Goal: Information Seeking & Learning: Find specific fact

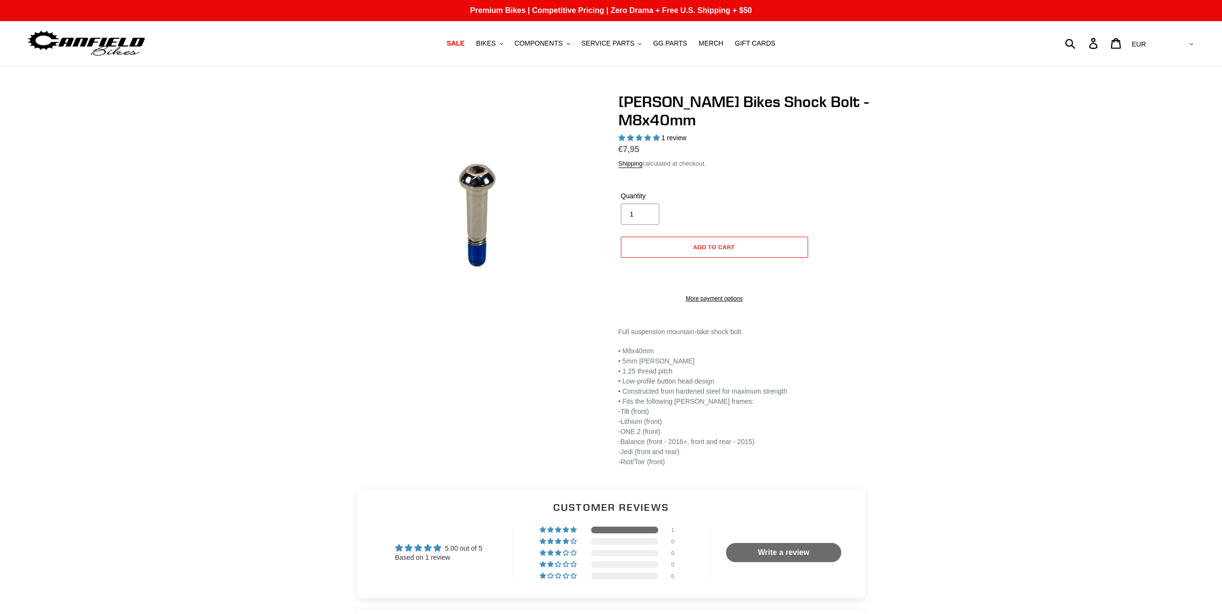
select select "highest-rating"
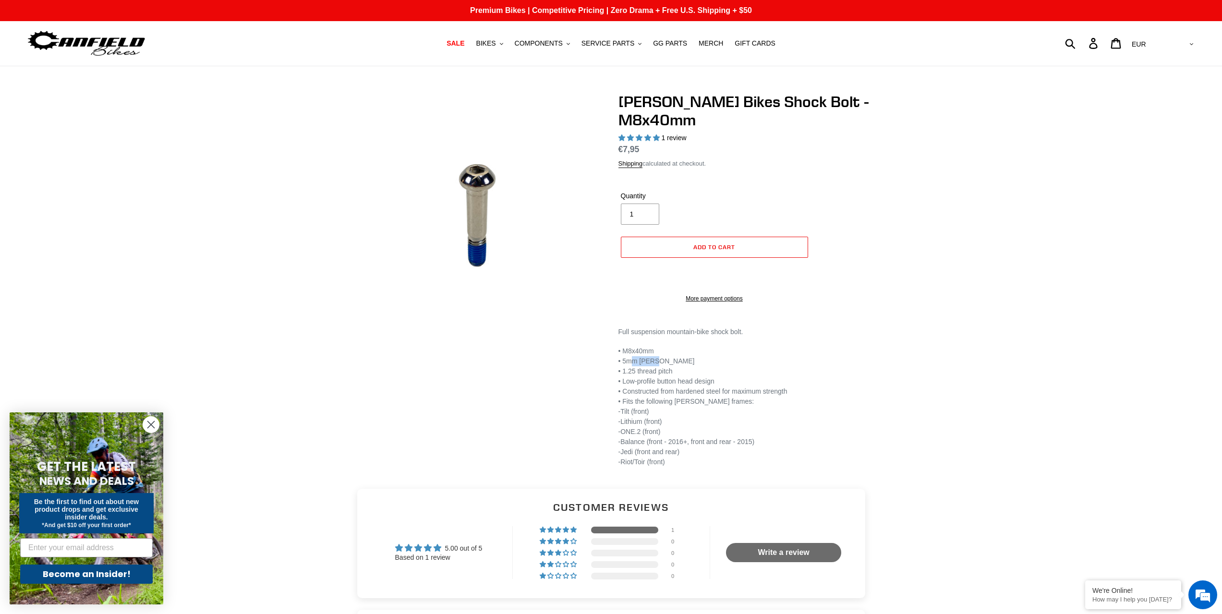
drag, startPoint x: 630, startPoint y: 359, endPoint x: 664, endPoint y: 359, distance: 34.1
click at [664, 359] on p "• M8x40mm • 5mm [PERSON_NAME] • 1.25 thread pitch • Low-profile button head des…" at bounding box center [745, 411] width 254 height 131
drag, startPoint x: 623, startPoint y: 368, endPoint x: 680, endPoint y: 370, distance: 57.6
click at [680, 370] on p "• M8x40mm • 5mm [PERSON_NAME] • 1.25 thread pitch • Low-profile button head des…" at bounding box center [745, 411] width 254 height 131
drag, startPoint x: 646, startPoint y: 378, endPoint x: 700, endPoint y: 379, distance: 53.8
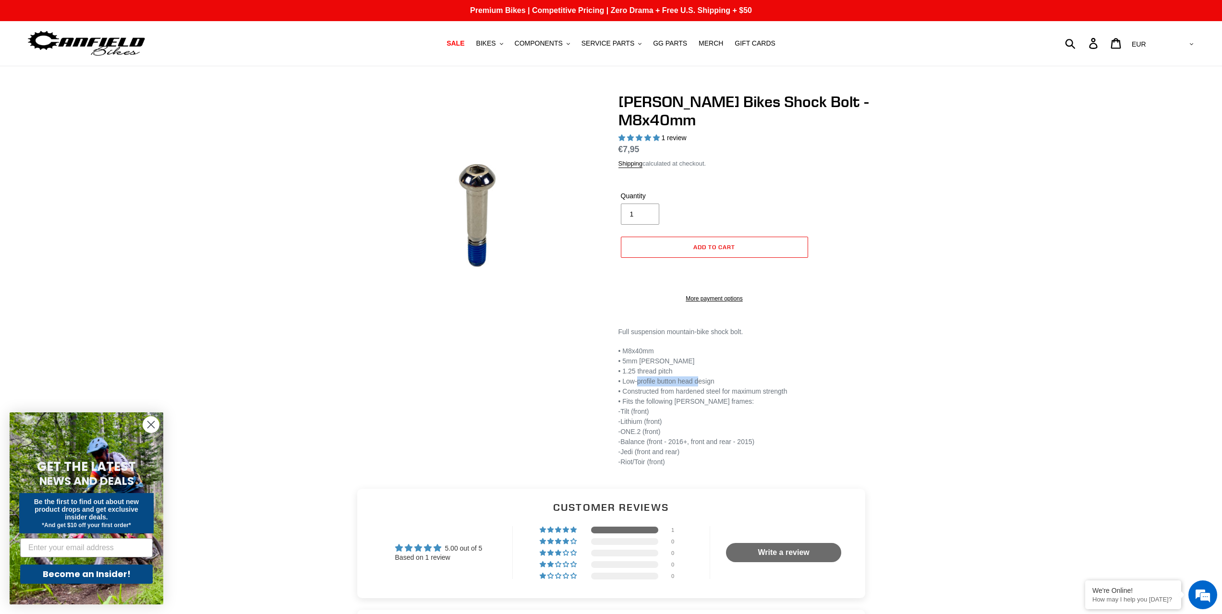
click at [700, 378] on p "• M8x40mm • 5mm [PERSON_NAME] • 1.25 thread pitch • Low-profile button head des…" at bounding box center [745, 411] width 254 height 131
drag, startPoint x: 637, startPoint y: 387, endPoint x: 790, endPoint y: 385, distance: 152.7
click at [790, 385] on p "• M8x40mm • 5mm [PERSON_NAME] • 1.25 thread pitch • Low-profile button head des…" at bounding box center [745, 411] width 254 height 131
drag, startPoint x: 624, startPoint y: 395, endPoint x: 680, endPoint y: 398, distance: 56.2
click at [680, 398] on p "• M8x40mm • 5mm [PERSON_NAME] • 1.25 thread pitch • Low-profile button head des…" at bounding box center [745, 411] width 254 height 131
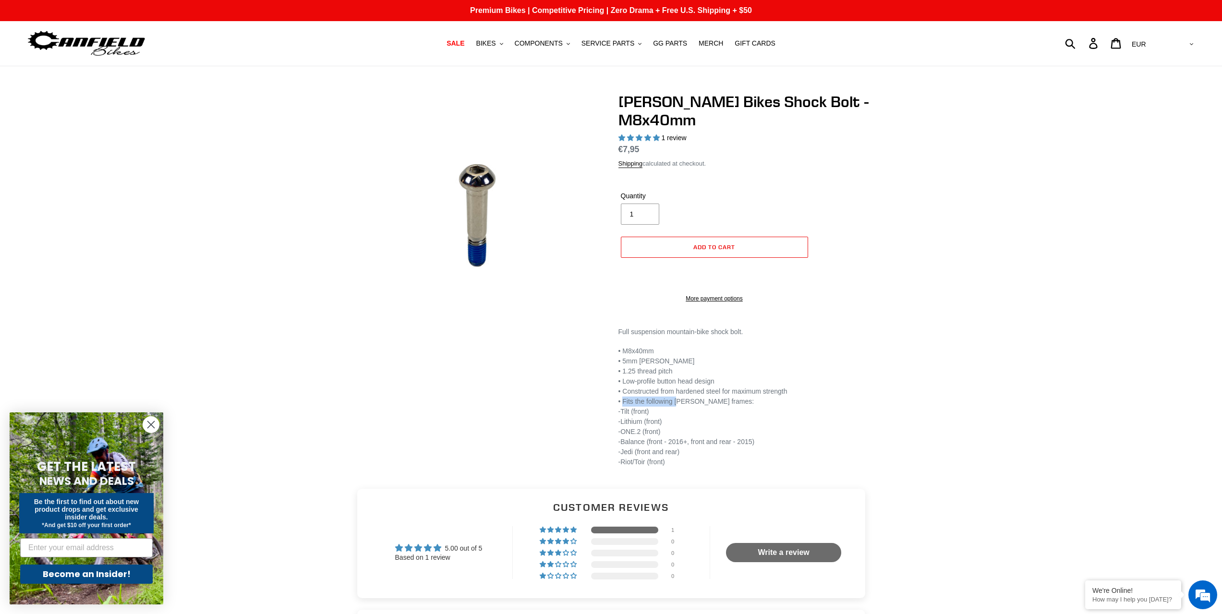
drag, startPoint x: 638, startPoint y: 416, endPoint x: 682, endPoint y: 422, distance: 45.0
click at [682, 422] on p "• M8x40mm • 5mm [PERSON_NAME] • 1.25 thread pitch • Low-profile button head des…" at bounding box center [745, 411] width 254 height 131
drag, startPoint x: 640, startPoint y: 428, endPoint x: 650, endPoint y: 436, distance: 12.6
click at [681, 431] on p "• M8x40mm • 5mm [PERSON_NAME] • 1.25 thread pitch • Low-profile button head des…" at bounding box center [745, 411] width 254 height 131
drag, startPoint x: 632, startPoint y: 439, endPoint x: 783, endPoint y: 436, distance: 151.3
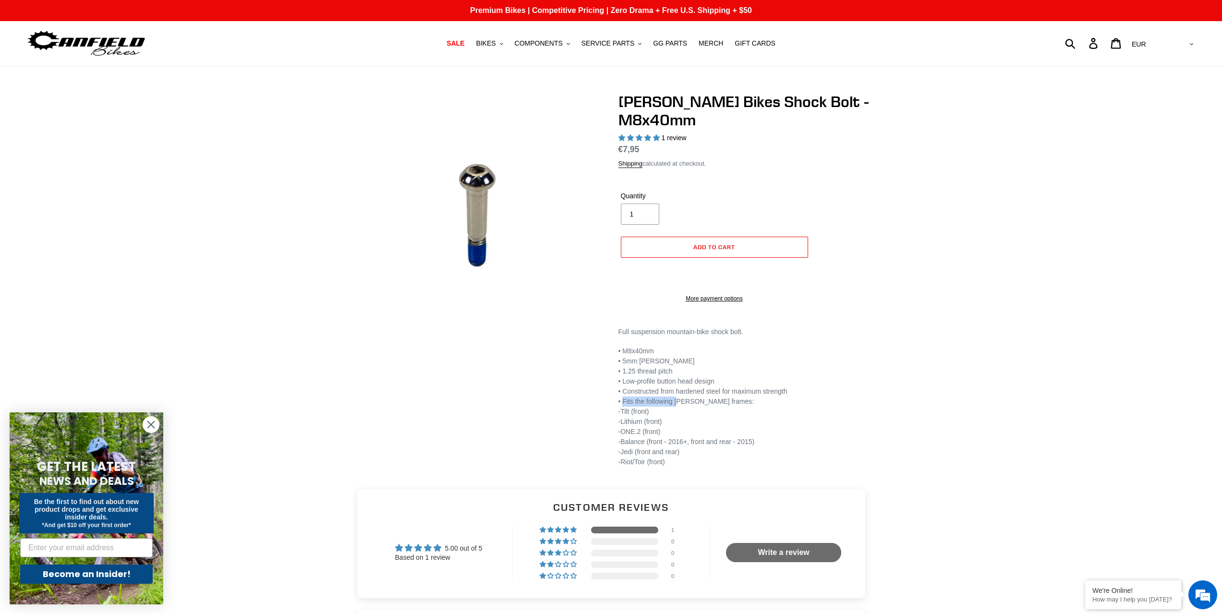
click at [777, 437] on p "• M8x40mm • 5mm [PERSON_NAME] • 1.25 thread pitch • Low-profile button head des…" at bounding box center [745, 411] width 254 height 131
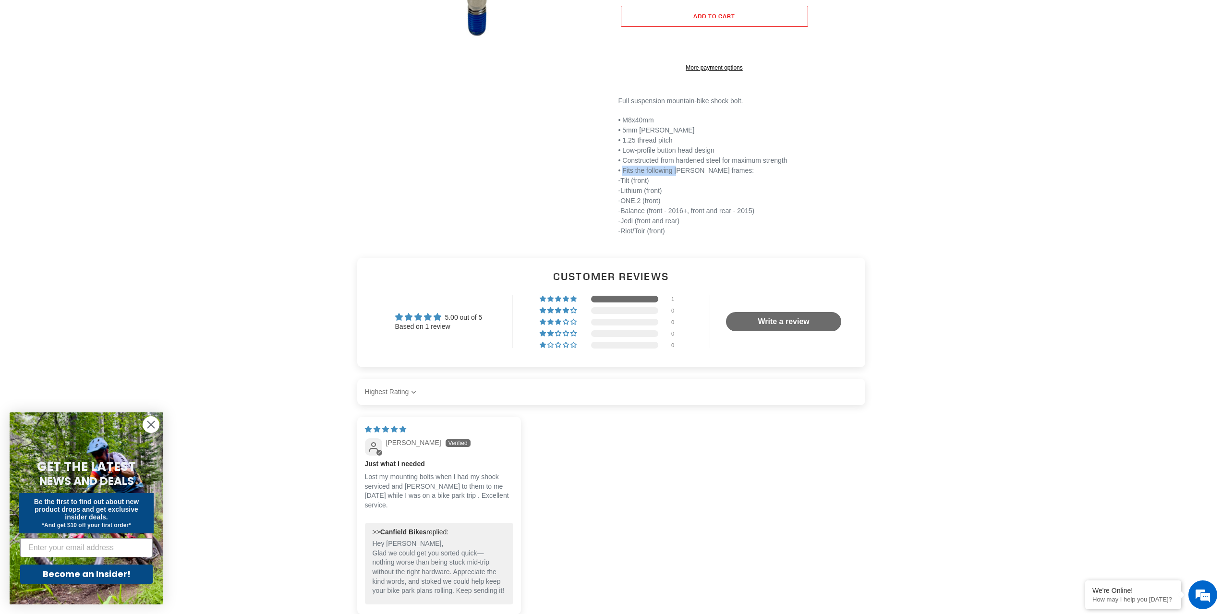
scroll to position [240, 0]
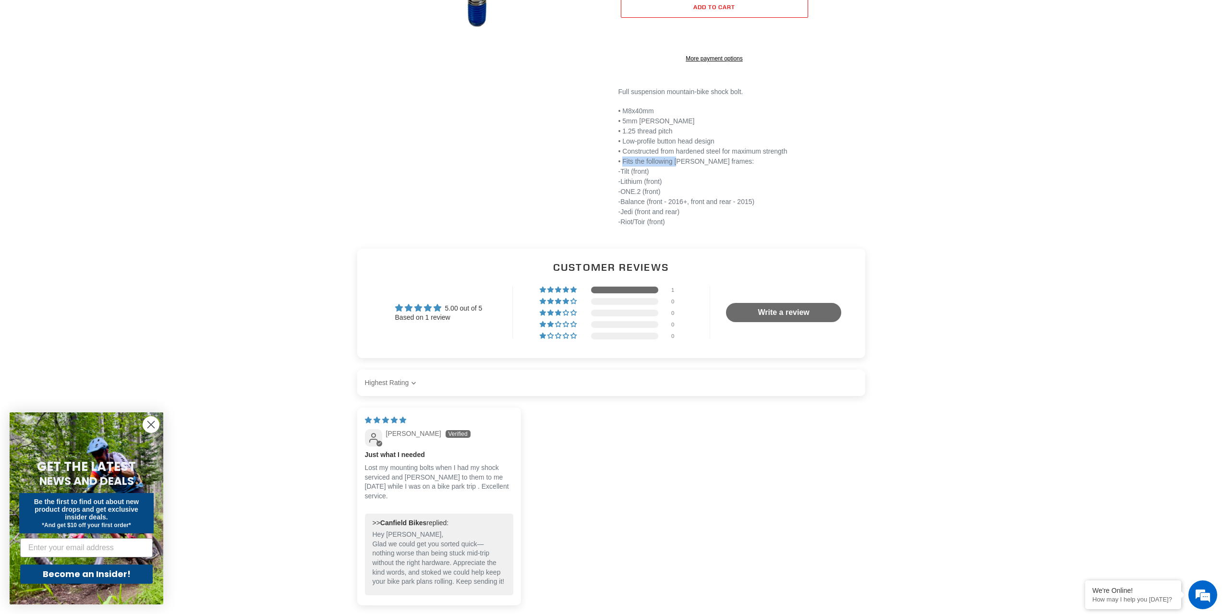
drag, startPoint x: 640, startPoint y: 210, endPoint x: 689, endPoint y: 210, distance: 48.5
click at [690, 210] on p "• M8x40mm • 5mm [PERSON_NAME] • 1.25 thread pitch • Low-profile button head des…" at bounding box center [745, 171] width 254 height 131
drag, startPoint x: 677, startPoint y: 220, endPoint x: 690, endPoint y: 219, distance: 13.5
click at [690, 219] on p "• M8x40mm • 5mm [PERSON_NAME] • 1.25 thread pitch • Low-profile button head des…" at bounding box center [745, 171] width 254 height 131
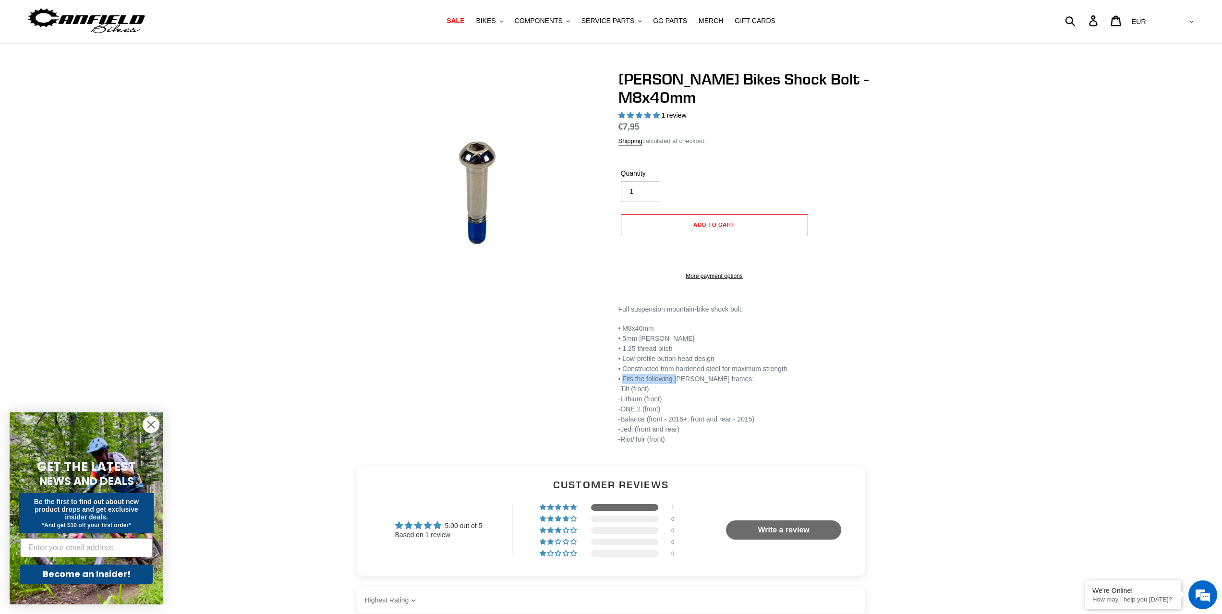
scroll to position [0, 0]
